Goal: Navigation & Orientation: Find specific page/section

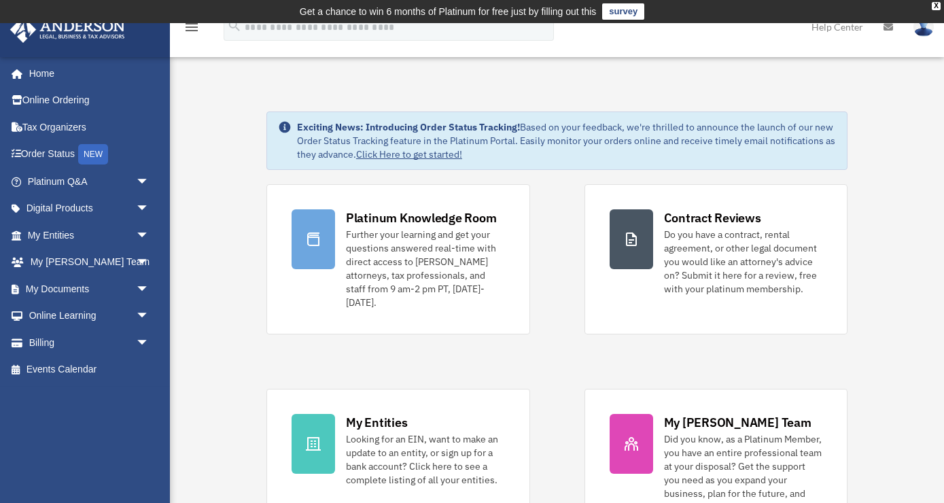
click at [141, 182] on span "arrow_drop_down" at bounding box center [149, 182] width 27 height 28
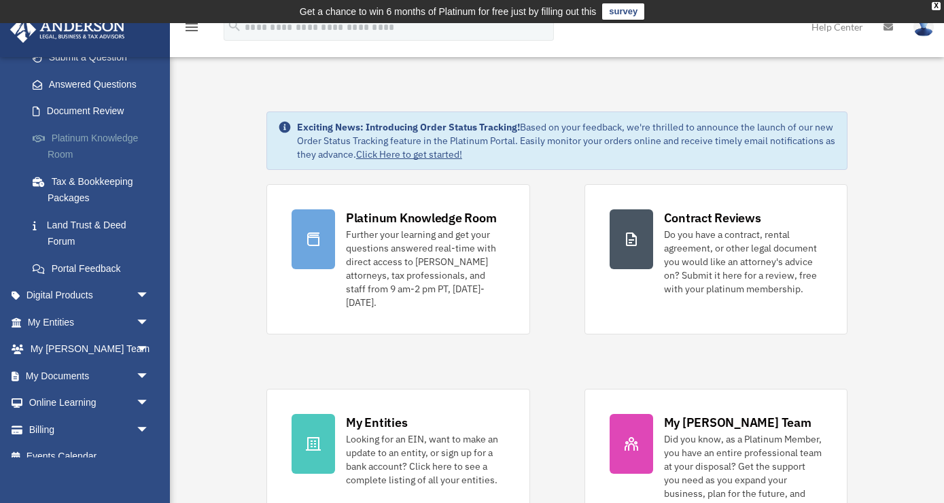
scroll to position [220, 0]
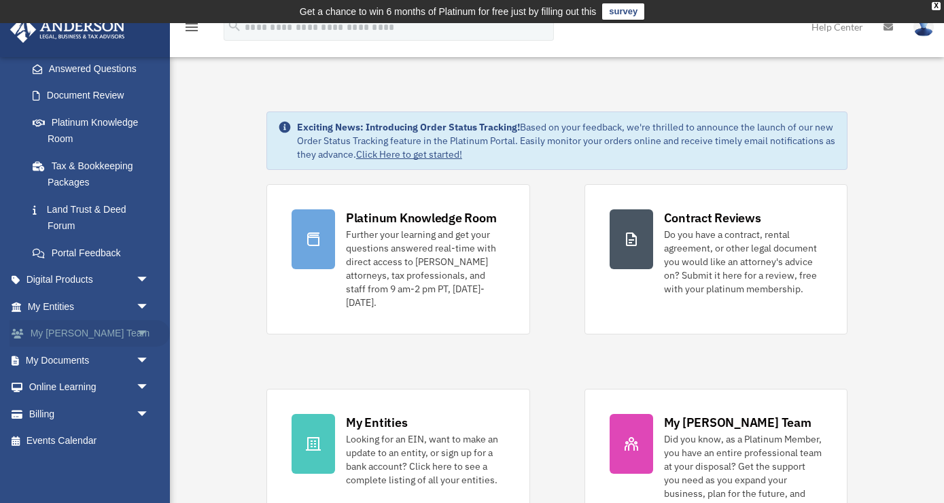
click at [93, 339] on link "My Anderson Team arrow_drop_down" at bounding box center [90, 333] width 160 height 27
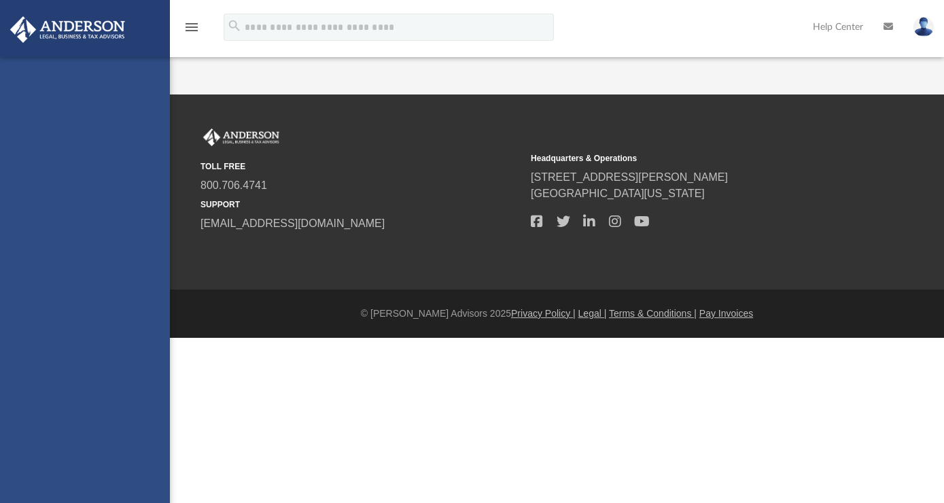
click at [143, 331] on div "[EMAIL_ADDRESS][DOMAIN_NAME] Sign Out [EMAIL_ADDRESS][DOMAIN_NAME] Home Online …" at bounding box center [85, 308] width 170 height 503
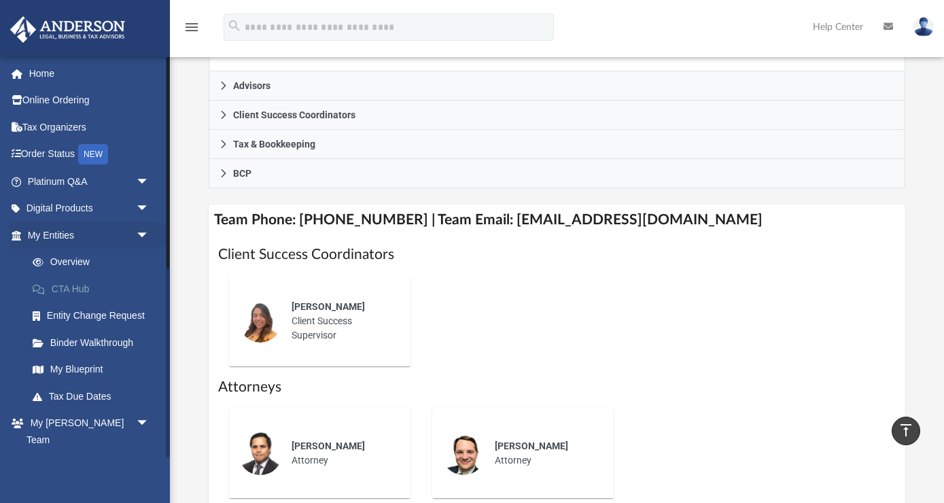
scroll to position [440, 0]
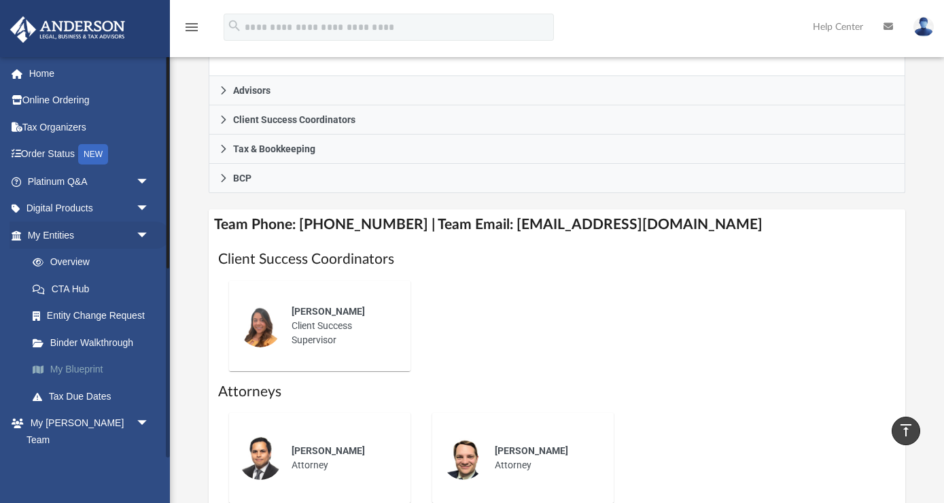
click at [80, 369] on link "My Blueprint" at bounding box center [94, 369] width 151 height 27
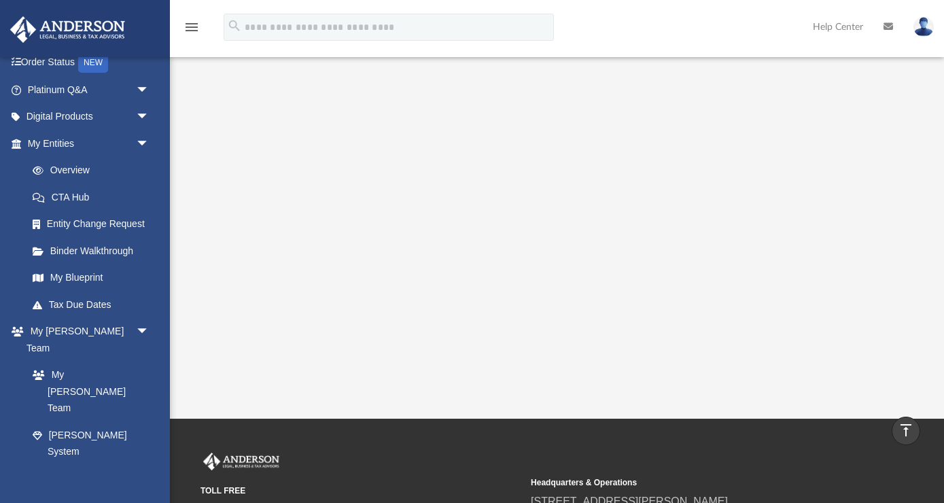
scroll to position [96, 0]
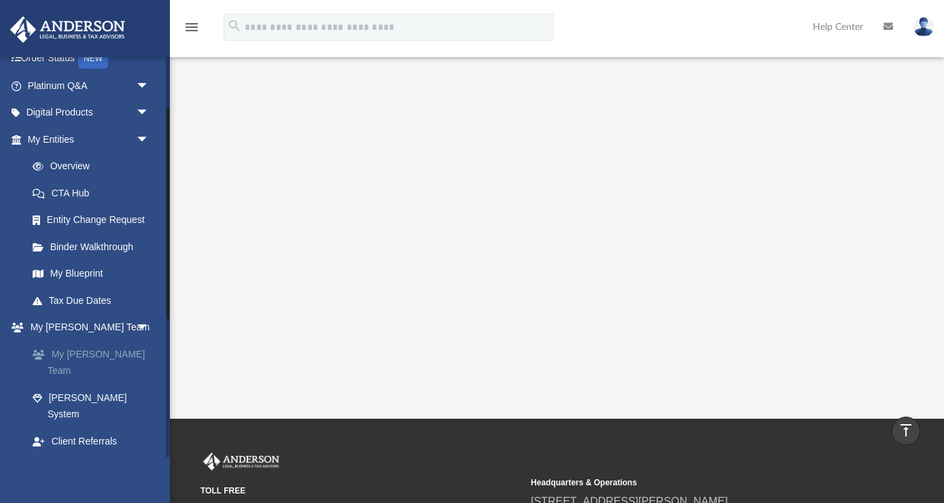
click at [88, 356] on link "My [PERSON_NAME] Team" at bounding box center [94, 363] width 151 height 44
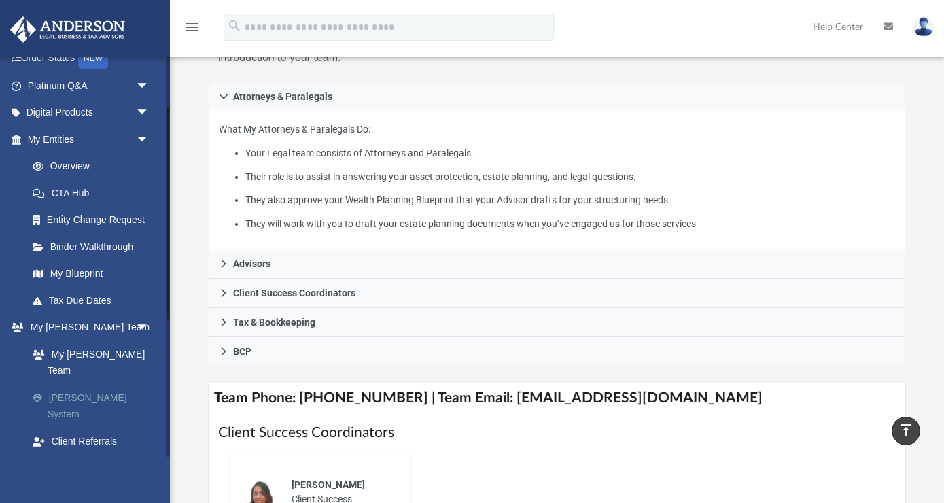
click at [74, 384] on link "[PERSON_NAME] System" at bounding box center [94, 406] width 151 height 44
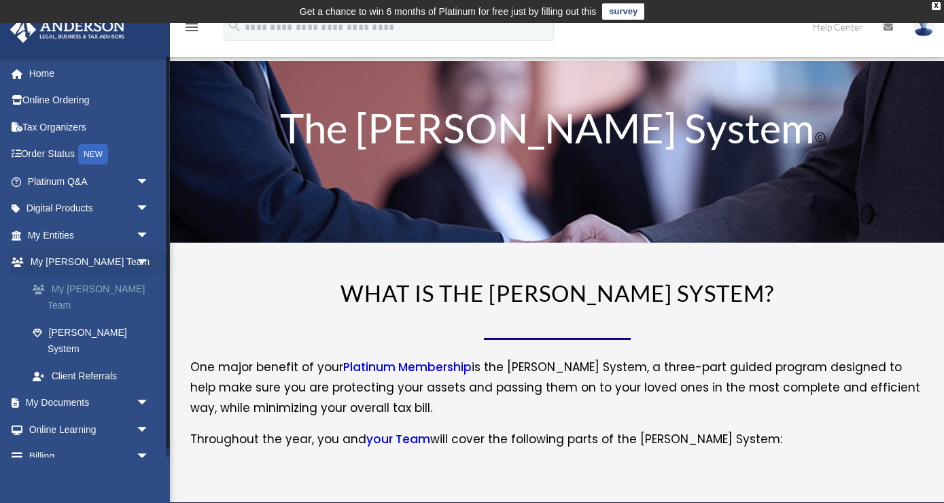
click at [84, 286] on link "My Anderson Team" at bounding box center [94, 297] width 151 height 44
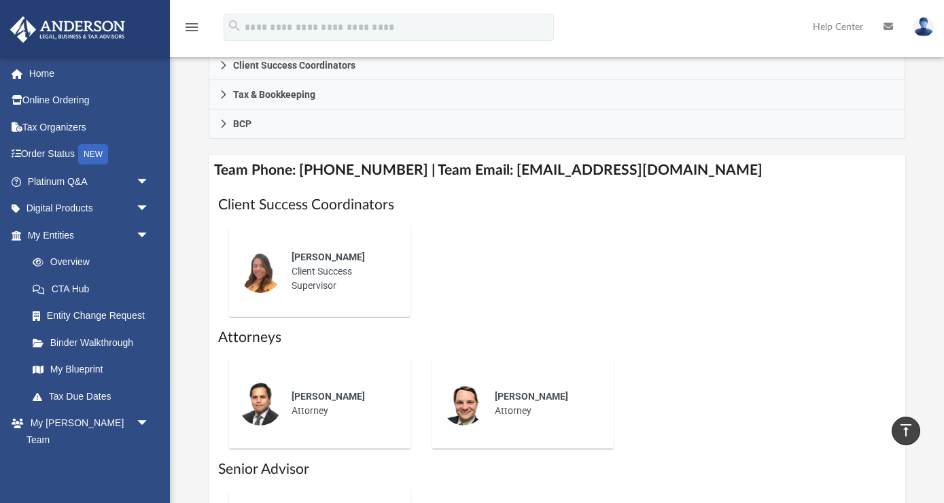
scroll to position [496, 0]
click at [320, 250] on span "Alex Gomez" at bounding box center [328, 255] width 73 height 11
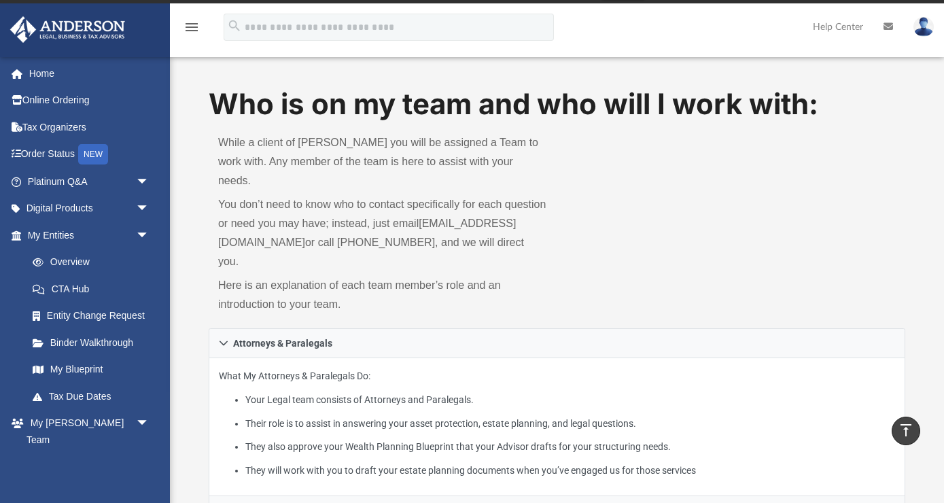
scroll to position [0, 0]
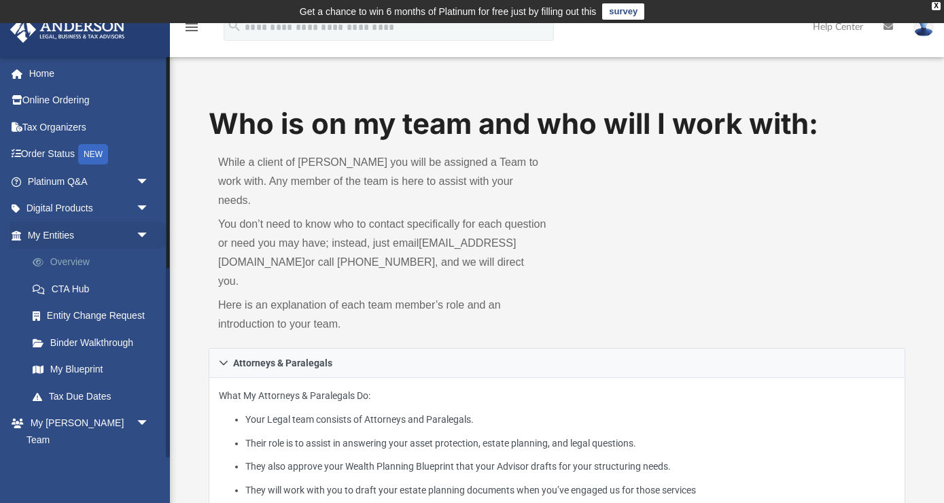
click at [59, 261] on link "Overview" at bounding box center [94, 262] width 151 height 27
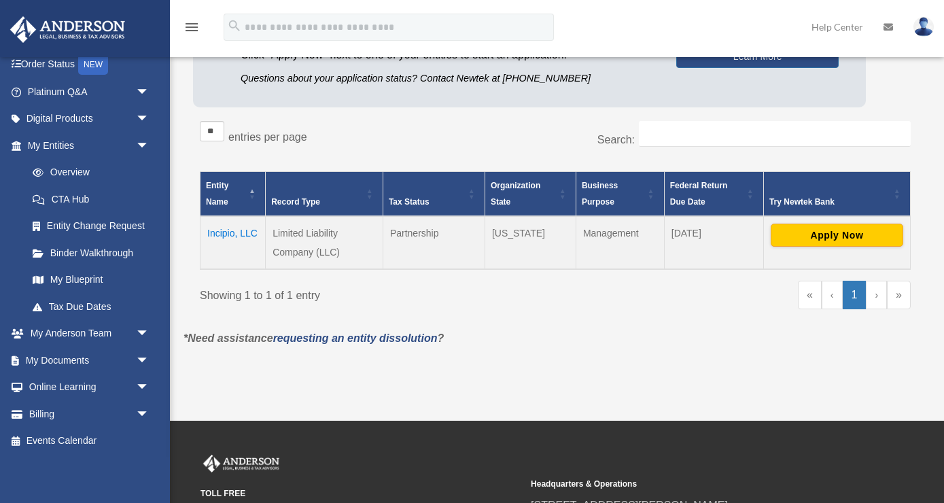
scroll to position [159, 0]
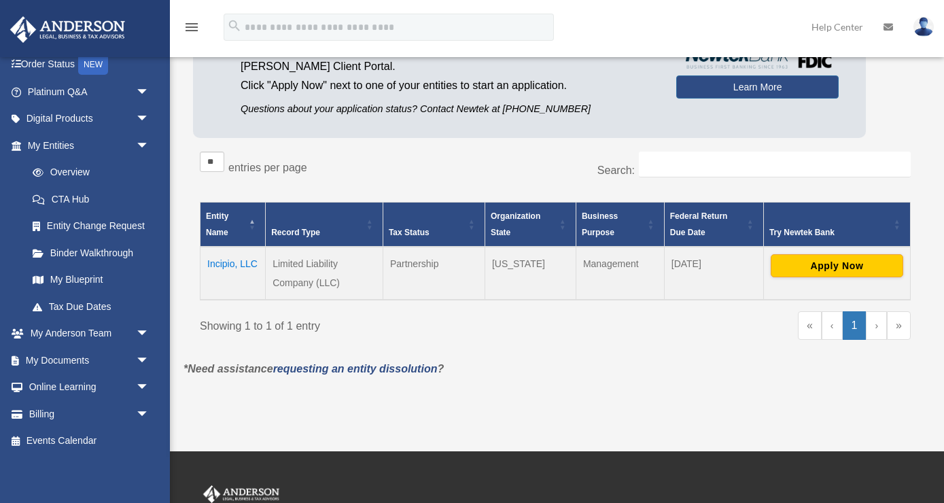
click at [222, 262] on td "Incipio, LLC" at bounding box center [233, 273] width 65 height 53
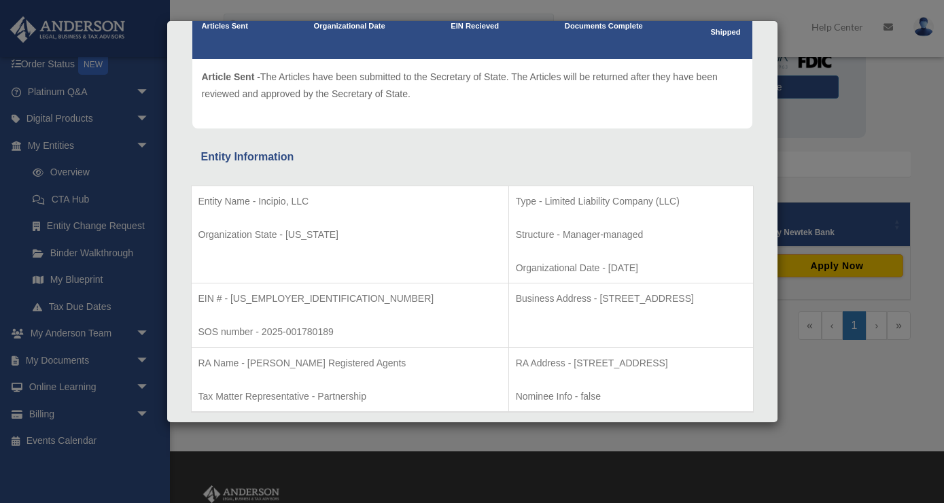
scroll to position [0, 0]
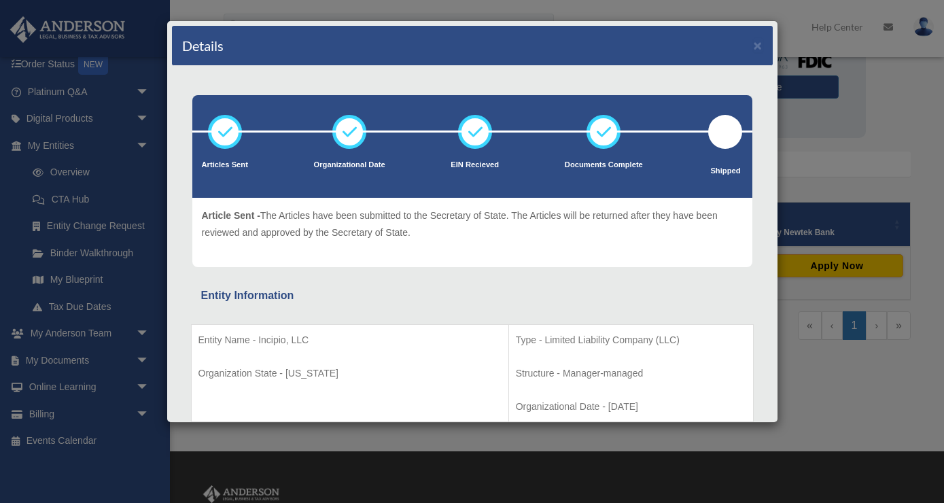
click at [90, 286] on div "Details × Articles Sent Organizational Date" at bounding box center [472, 251] width 944 height 503
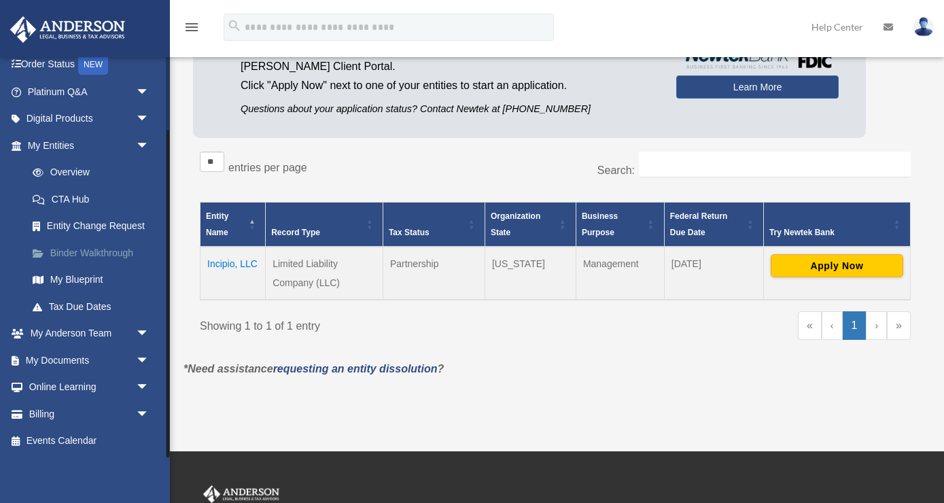
click at [73, 254] on link "Binder Walkthrough" at bounding box center [94, 252] width 151 height 27
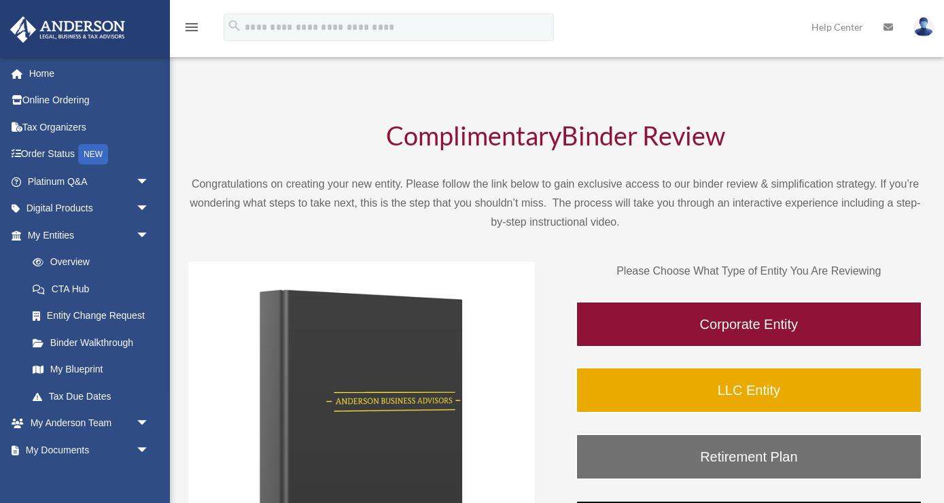
click at [510, 271] on img at bounding box center [361, 435] width 347 height 347
